Goal: Book appointment/travel/reservation

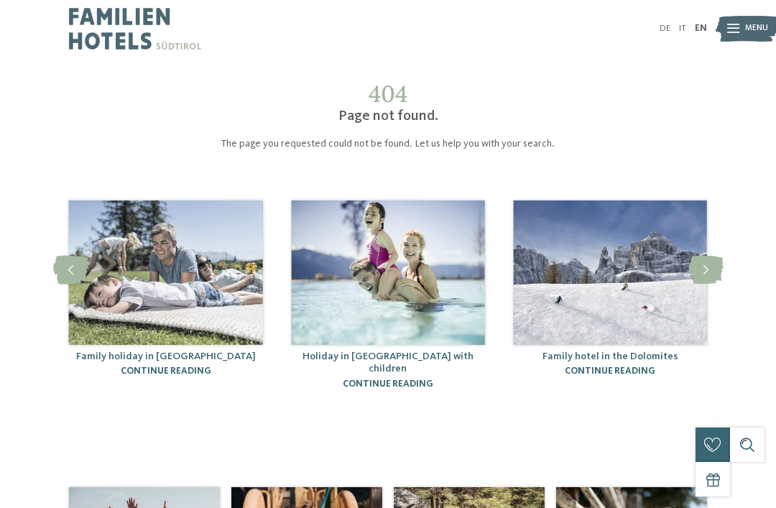
click at [390, 334] on img at bounding box center [387, 273] width 193 height 144
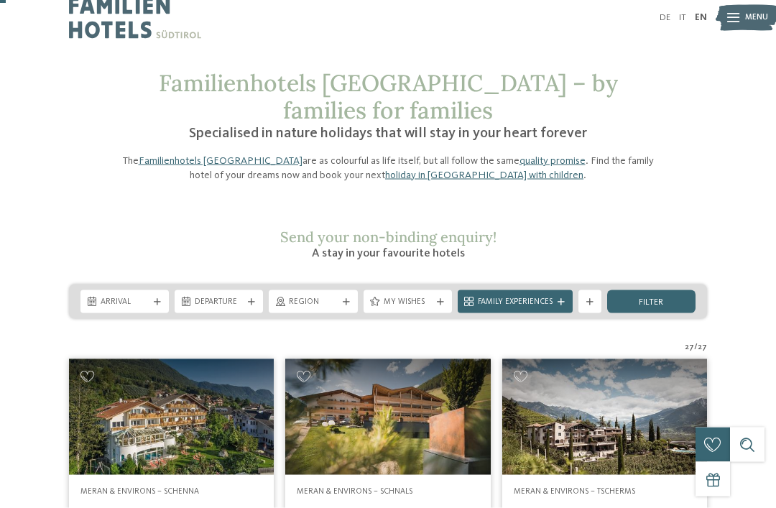
scroll to position [7, 0]
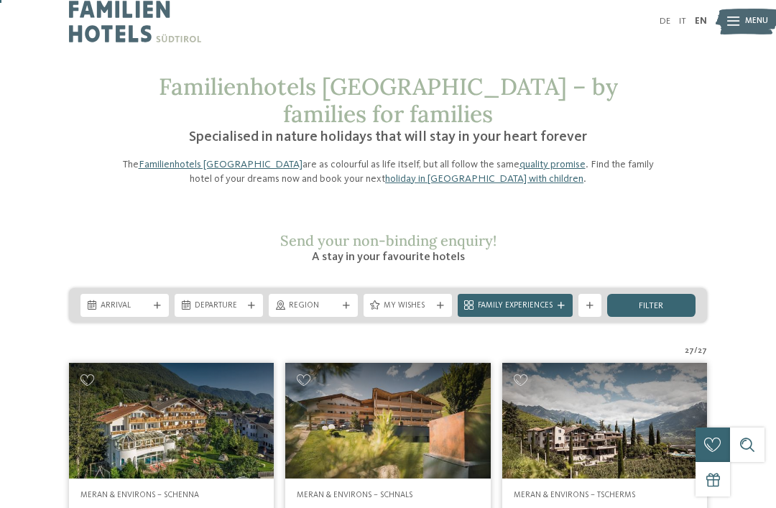
click at [418, 300] on span "My wishes" at bounding box center [408, 306] width 48 height 12
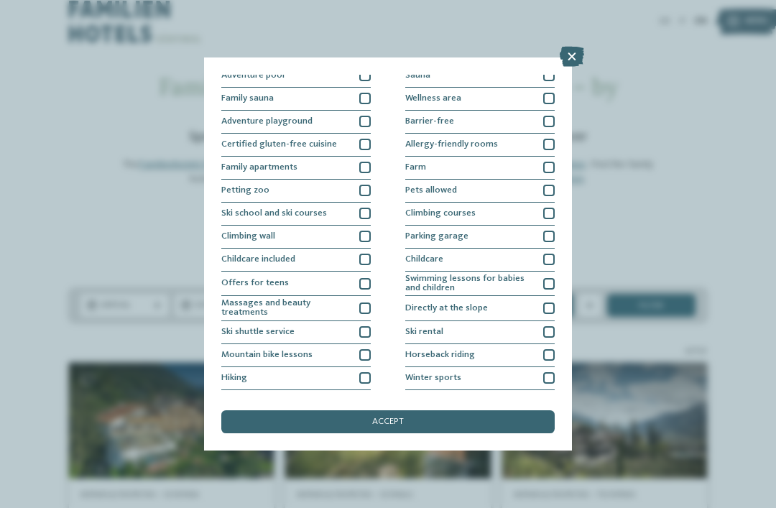
scroll to position [52, 0]
click at [365, 258] on div at bounding box center [365, 259] width 12 height 12
click at [408, 410] on div "accept" at bounding box center [388, 421] width 334 height 23
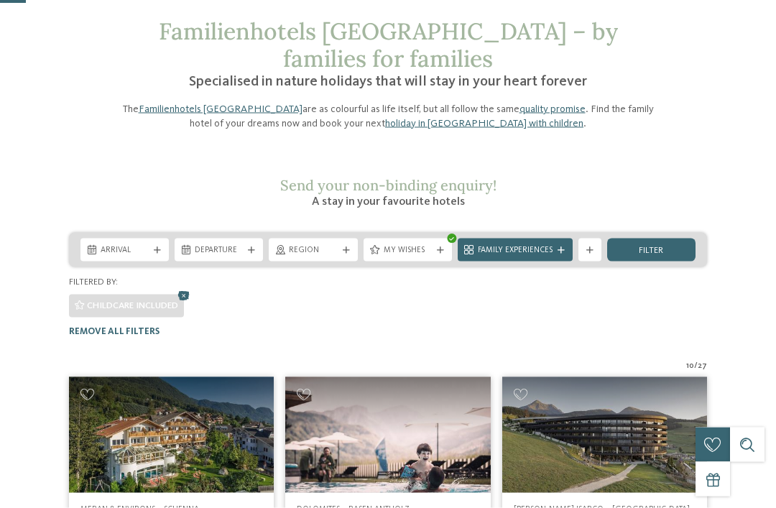
scroll to position [58, 0]
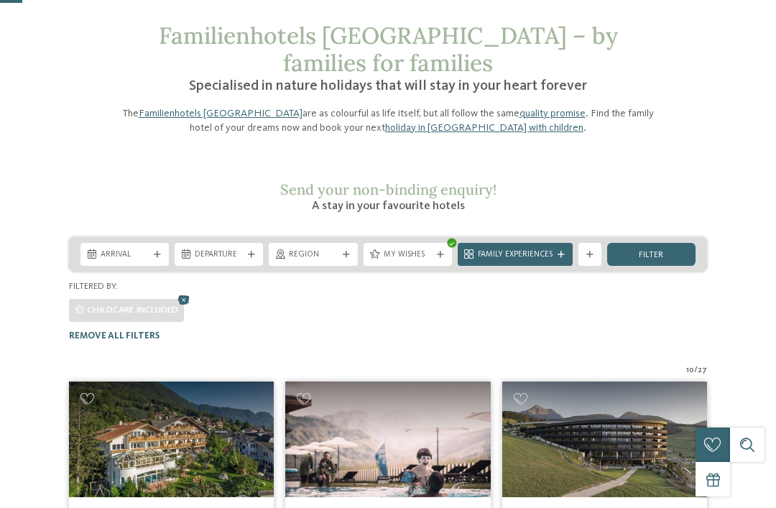
click at [428, 249] on span "My wishes" at bounding box center [408, 255] width 48 height 12
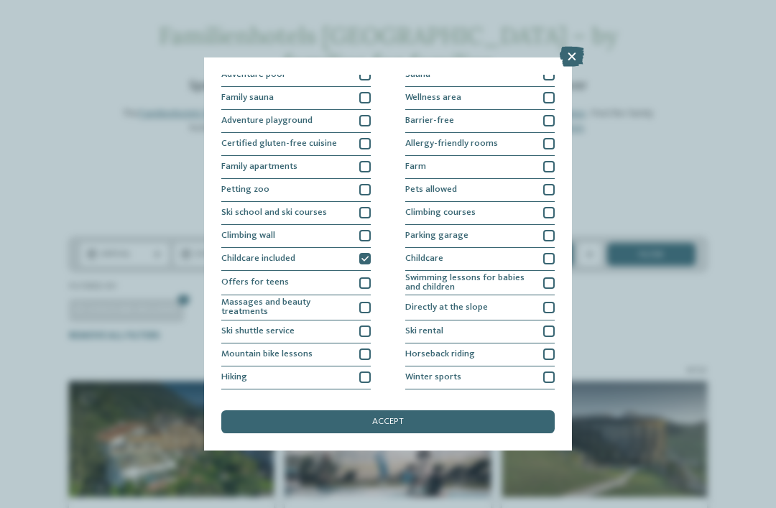
click at [464, 260] on div "Childcare" at bounding box center [480, 259] width 150 height 23
click at [421, 410] on div "accept" at bounding box center [388, 421] width 334 height 23
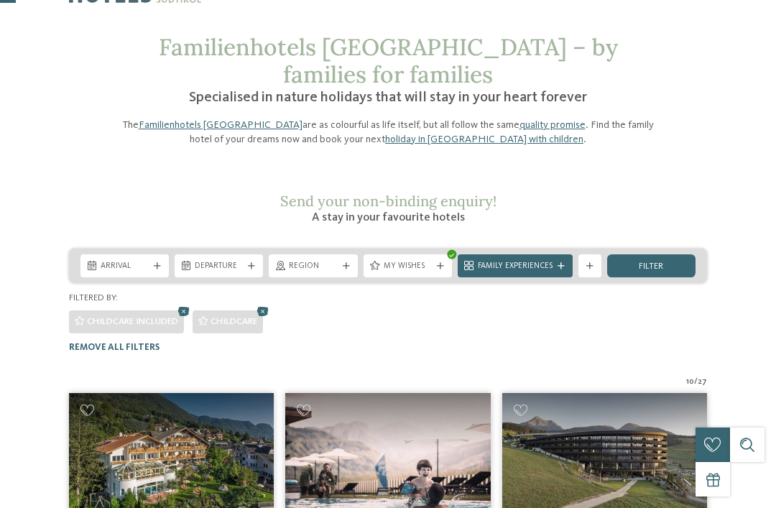
scroll to position [28, 0]
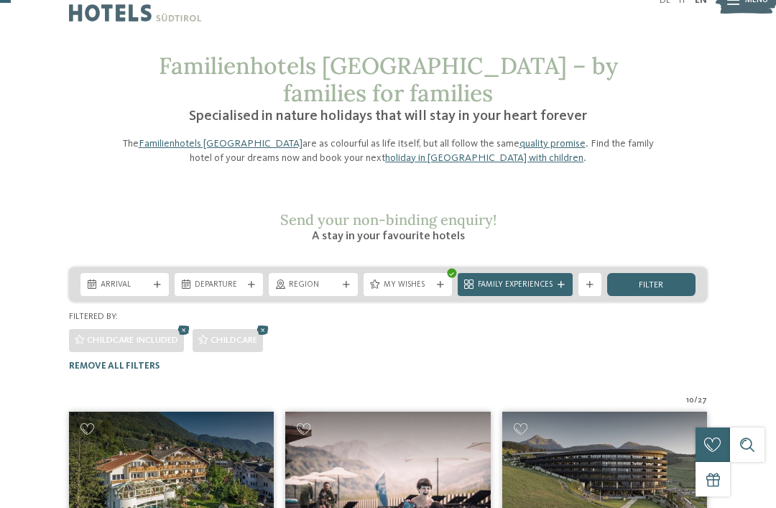
click at [412, 280] on span "My wishes" at bounding box center [408, 286] width 48 height 12
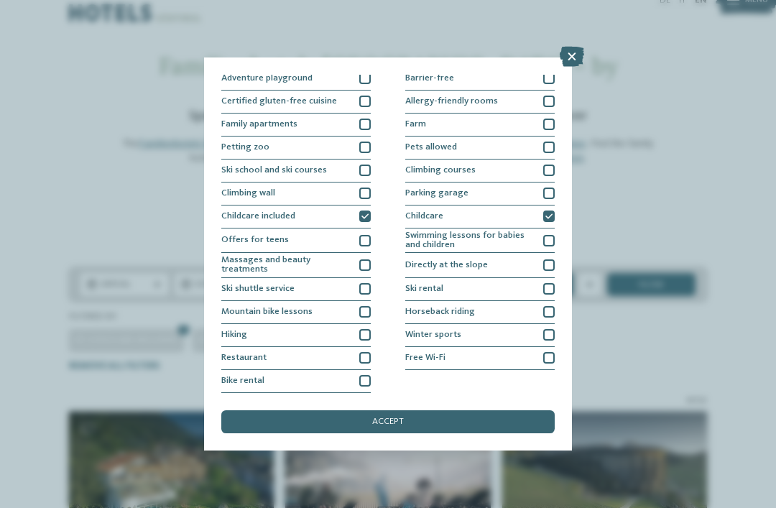
scroll to position [203, 0]
click at [548, 259] on div at bounding box center [549, 265] width 12 height 12
click at [398, 418] on span "accept" at bounding box center [388, 422] width 32 height 9
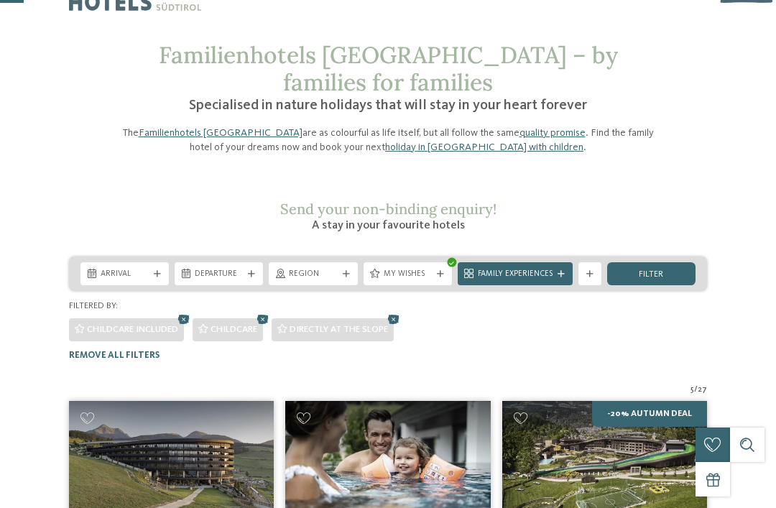
scroll to position [40, 0]
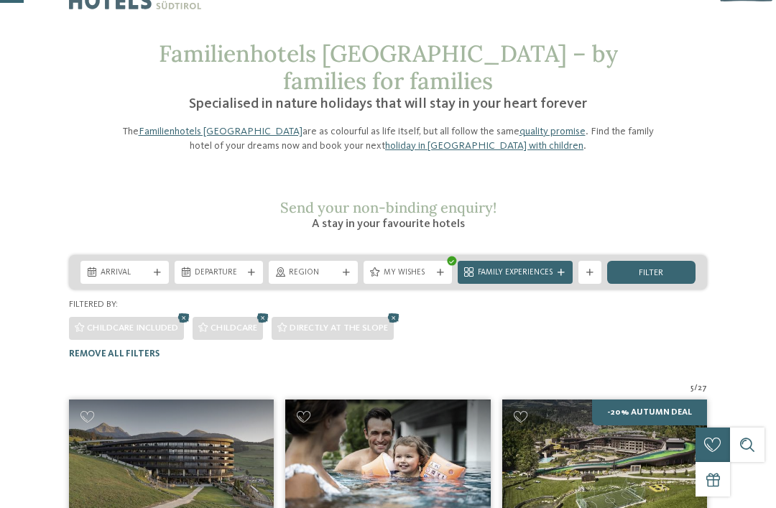
click at [408, 267] on span "My wishes" at bounding box center [408, 273] width 48 height 12
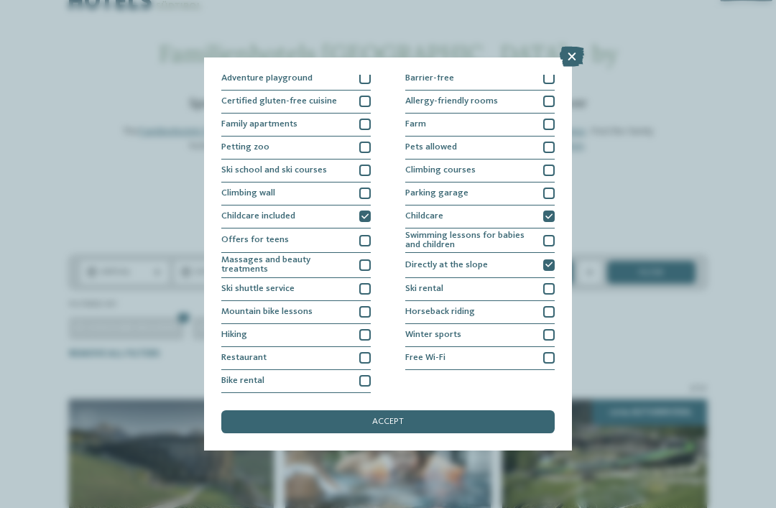
click at [369, 213] on icon at bounding box center [365, 216] width 7 height 7
click at [365, 410] on div "accept" at bounding box center [388, 421] width 334 height 23
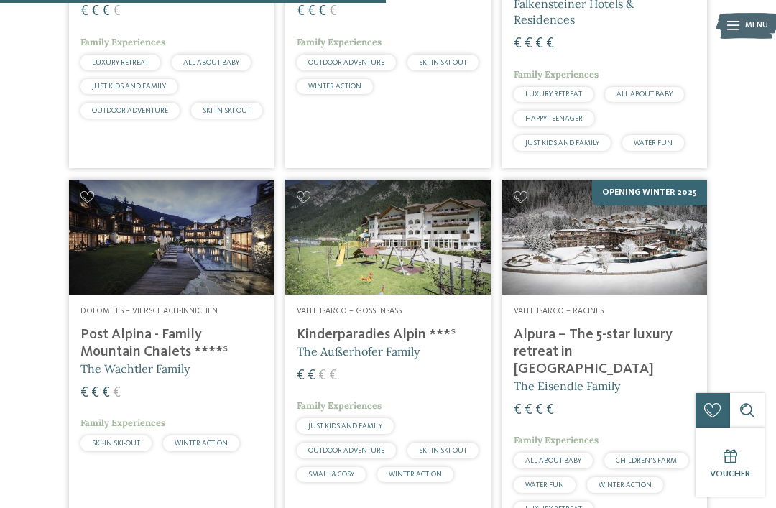
scroll to position [991, 0]
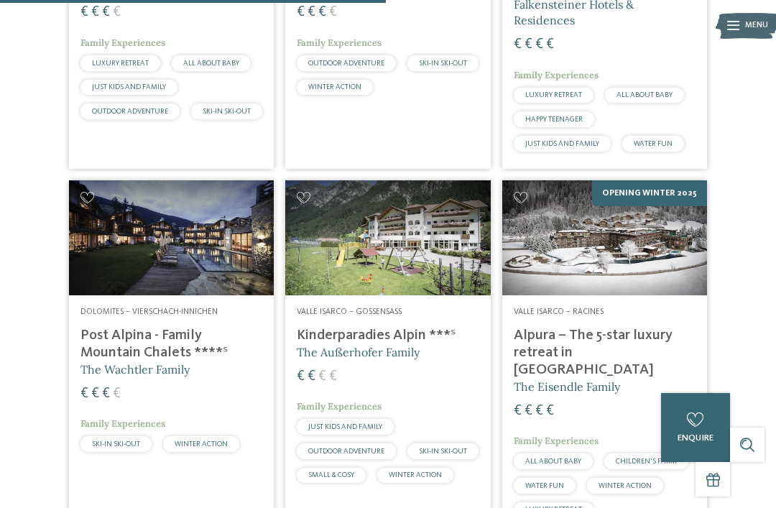
click at [45, 330] on div "10 / 27 [GEOGRAPHIC_DATA] – [GEOGRAPHIC_DATA]-[GEOGRAPHIC_DATA] Adventure Famil…" at bounding box center [388, 158] width 776 height 1451
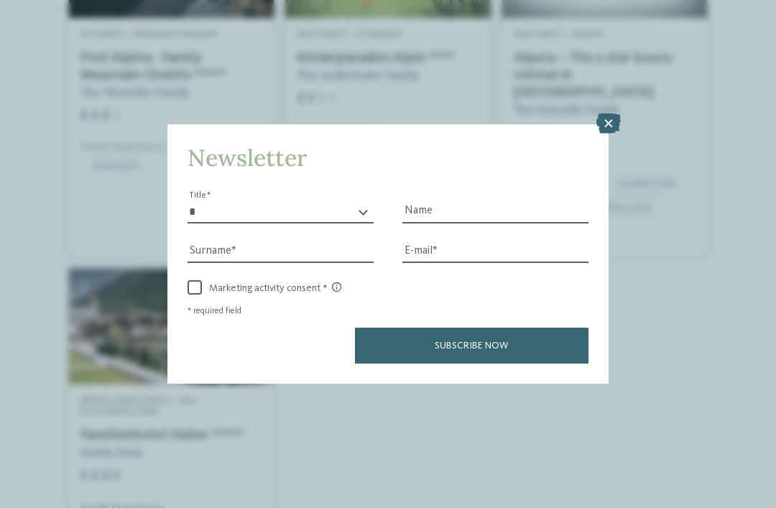
scroll to position [1314, 0]
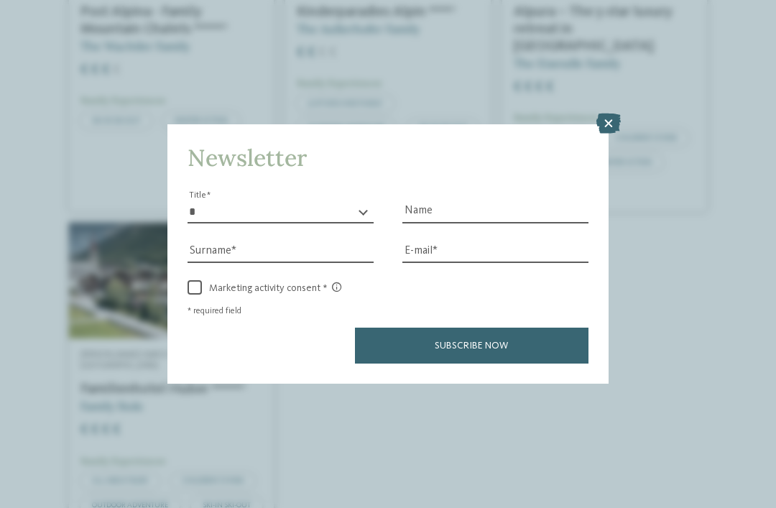
click at [607, 114] on icon at bounding box center [609, 124] width 24 height 20
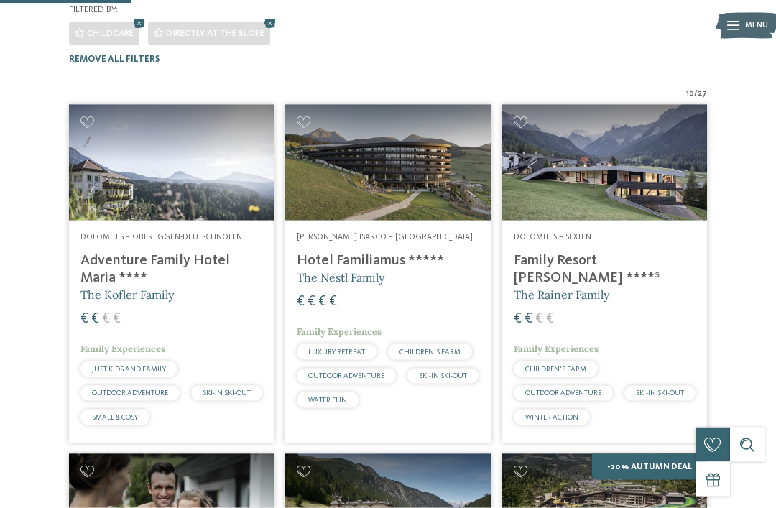
scroll to position [336, 0]
